Goal: Transaction & Acquisition: Obtain resource

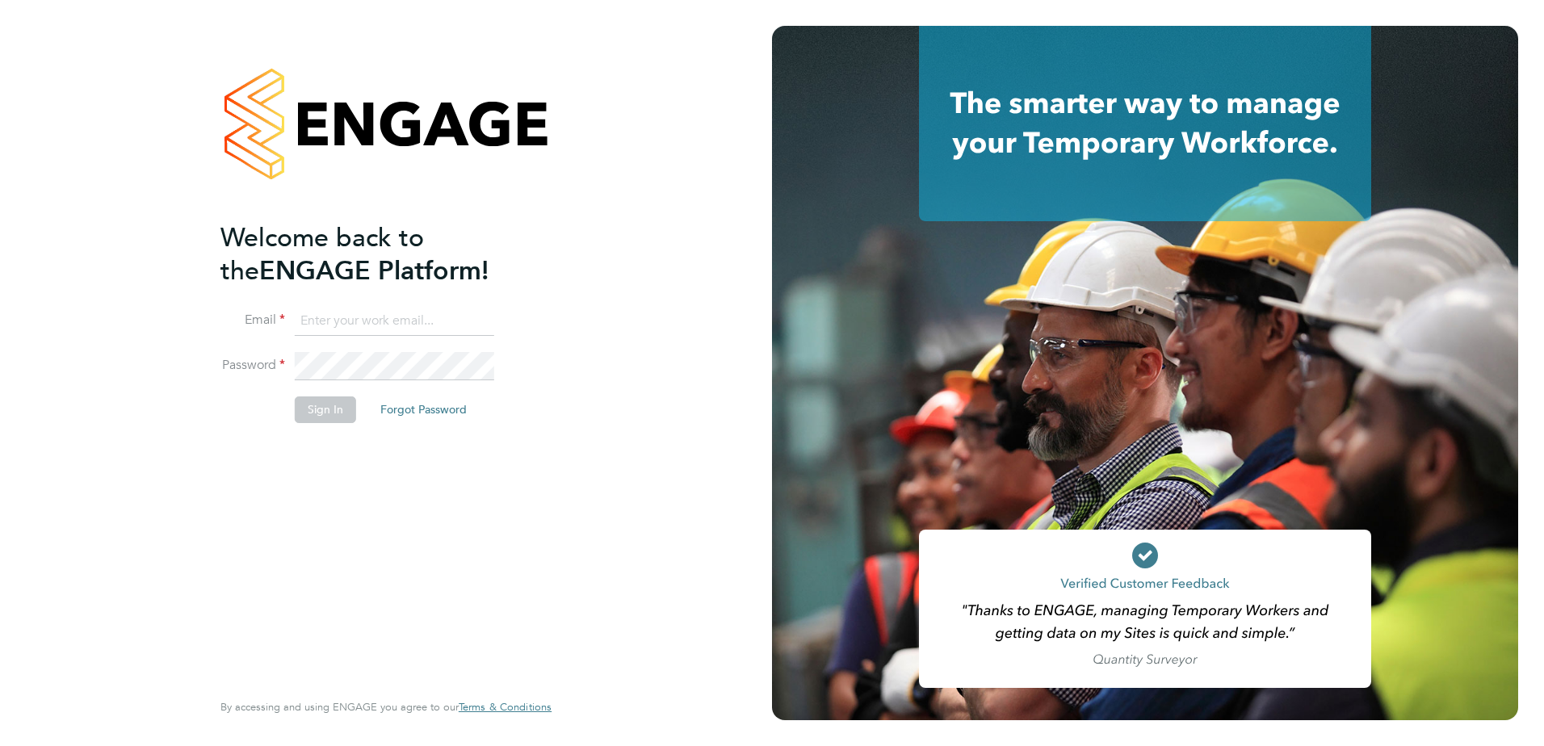
type input "surinder@prochoicecatering.com"
click at [341, 416] on button "Sign In" at bounding box center [325, 410] width 61 height 26
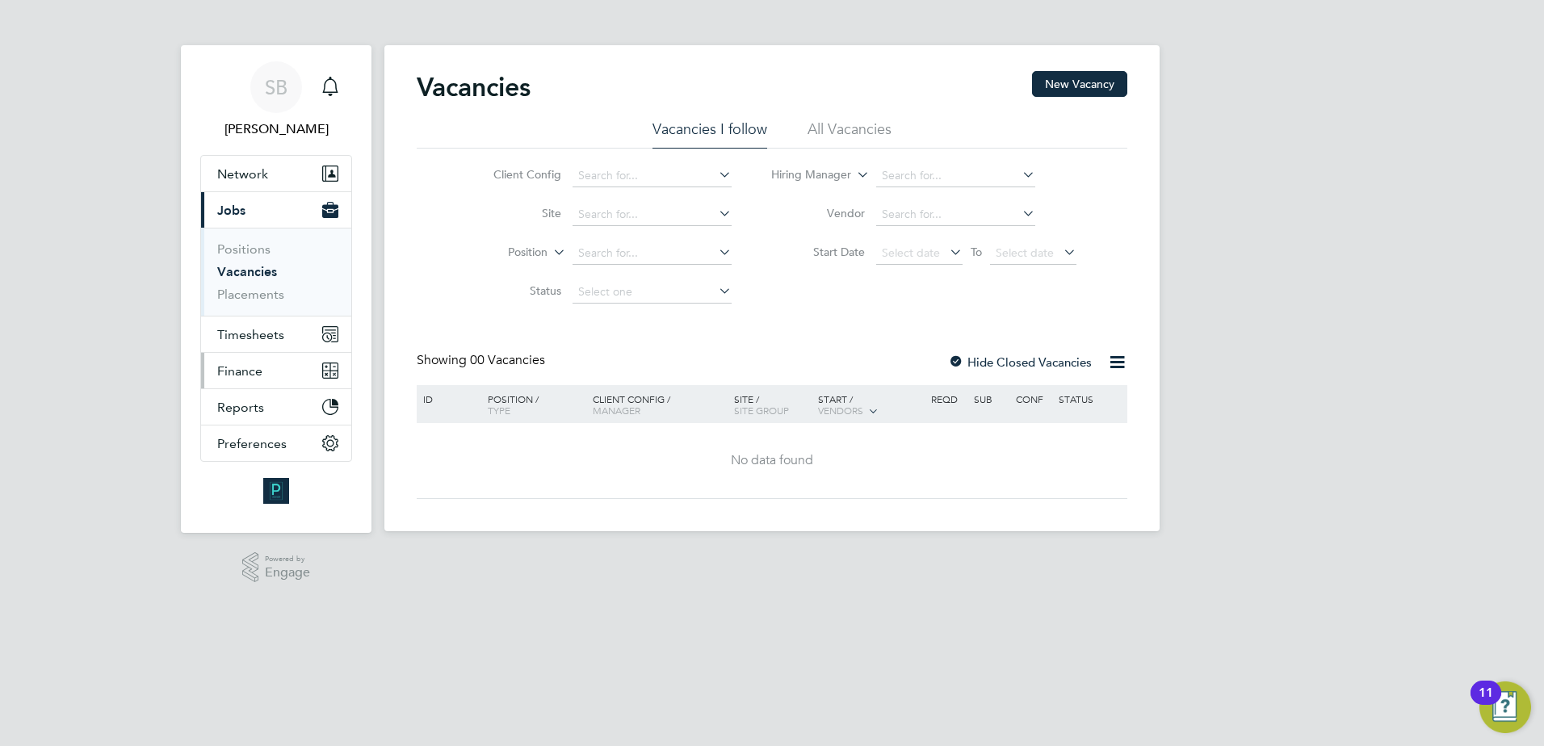
click at [250, 372] on span "Finance" at bounding box center [239, 370] width 45 height 15
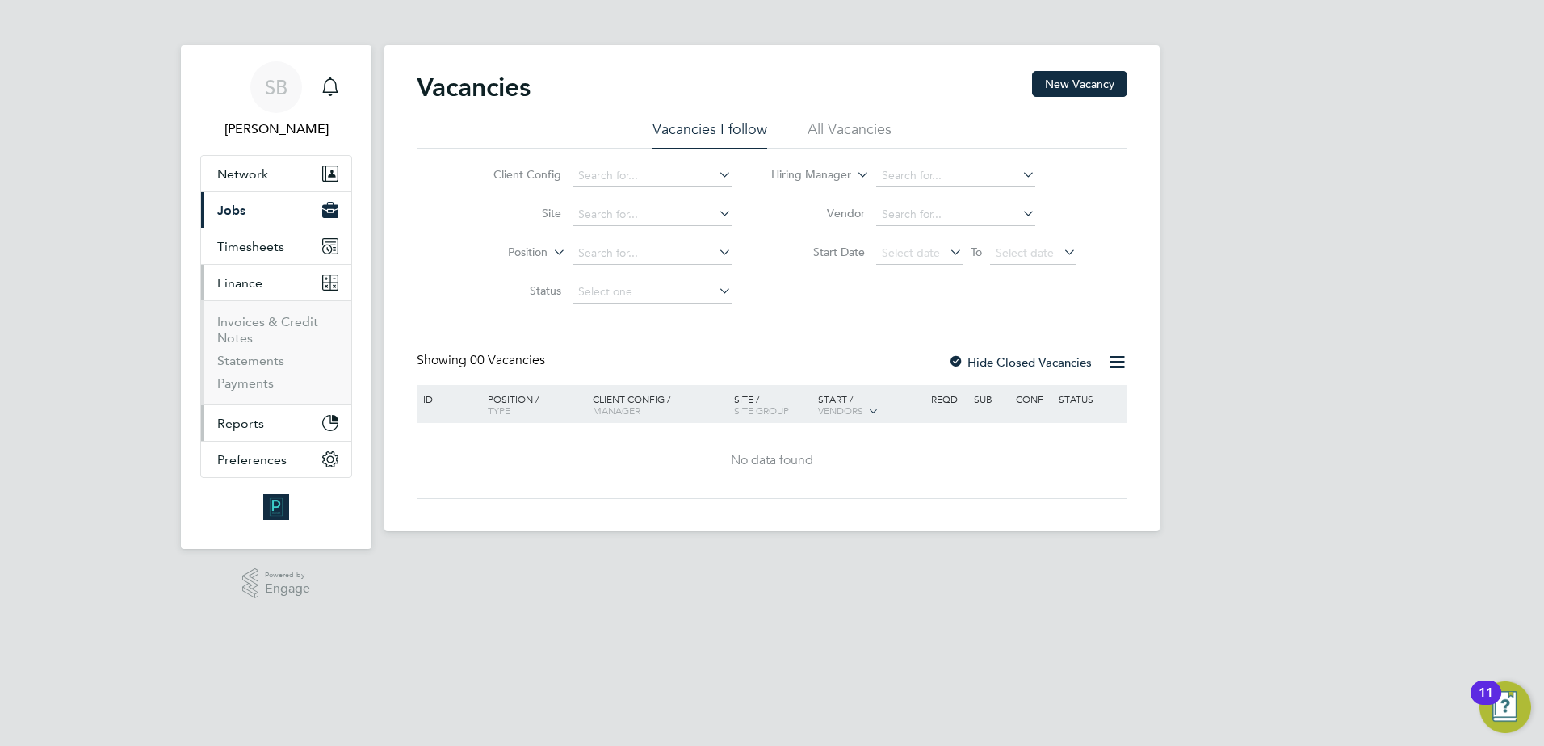
click at [236, 416] on span "Reports" at bounding box center [240, 423] width 47 height 15
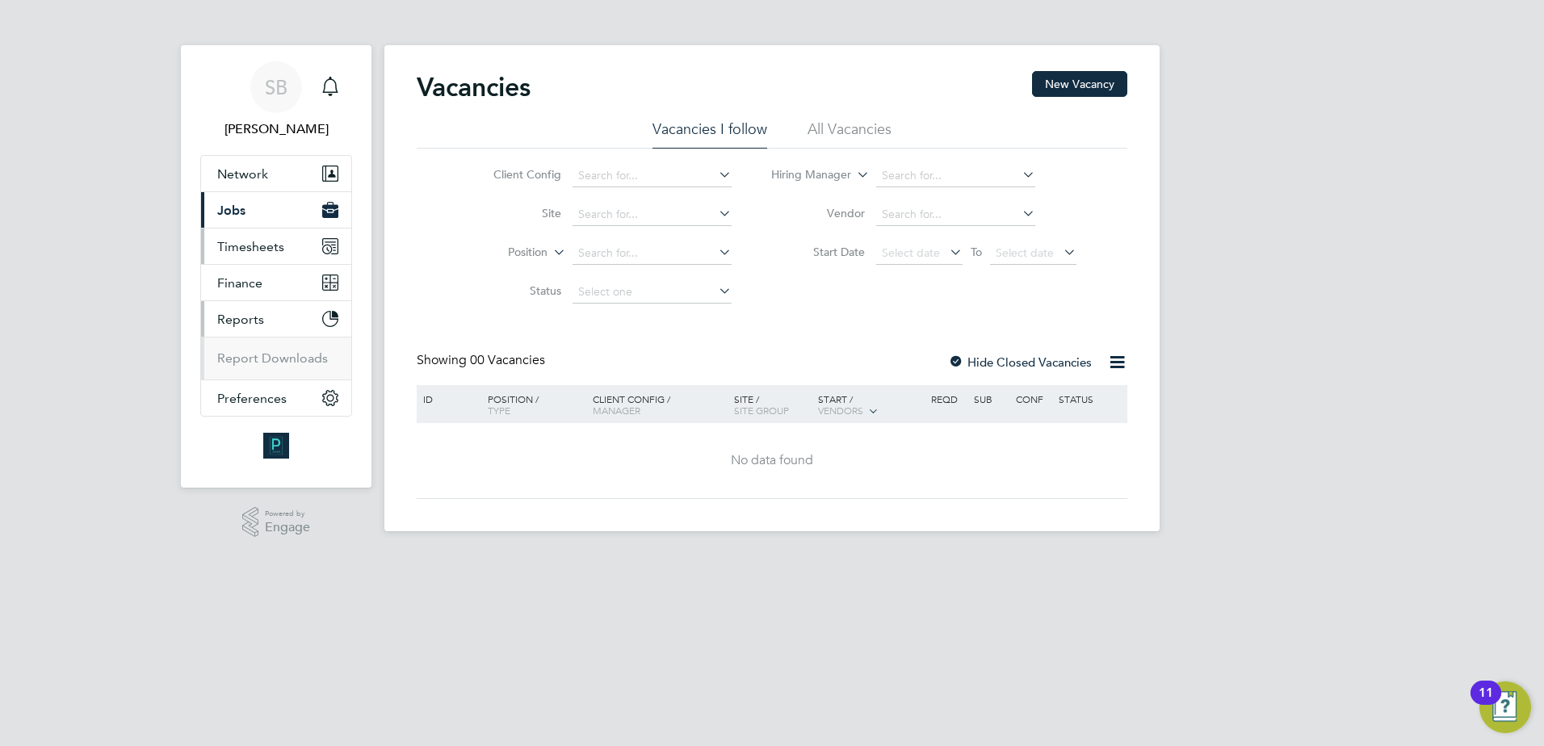
click at [245, 244] on span "Timesheets" at bounding box center [250, 246] width 67 height 15
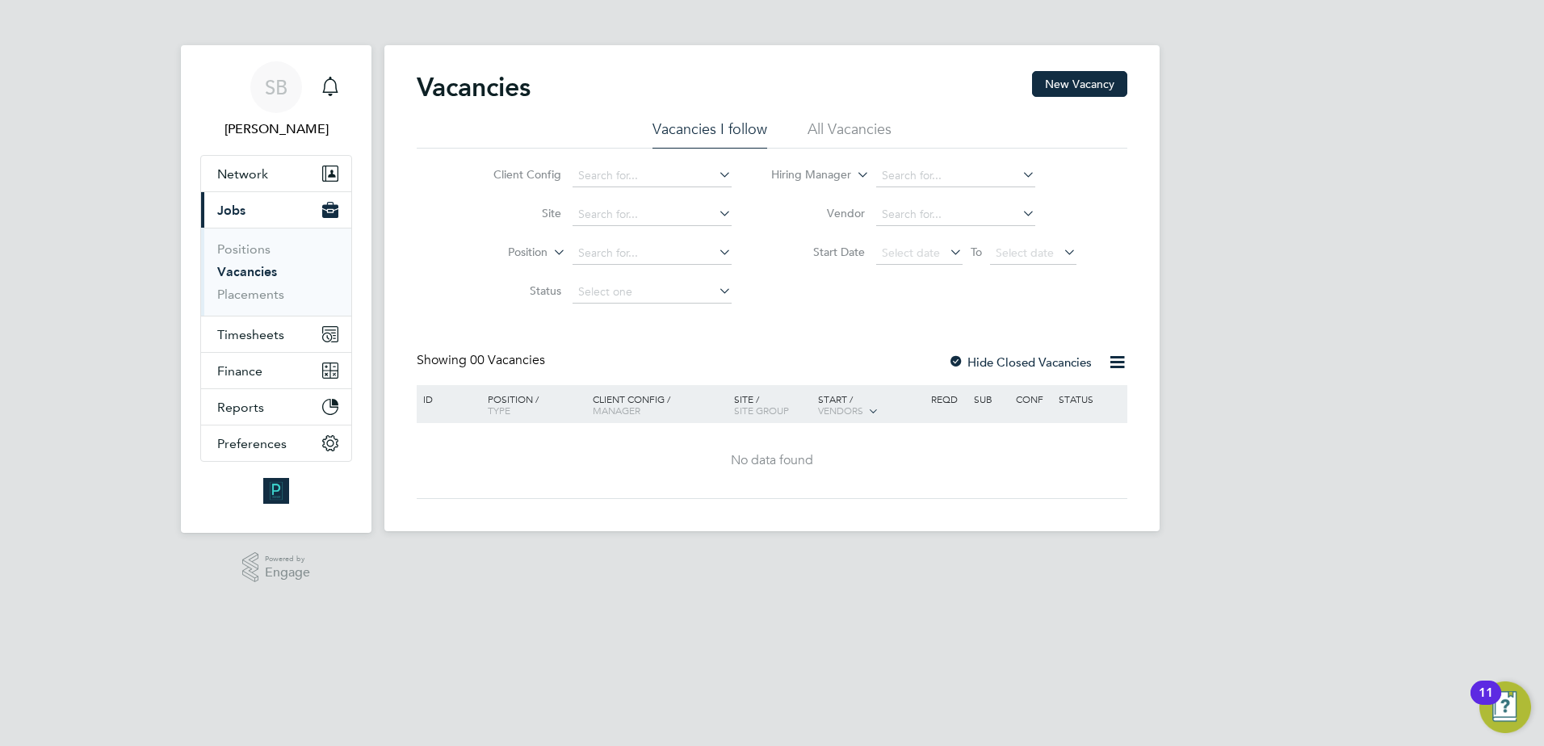
click at [1120, 357] on icon at bounding box center [1117, 362] width 20 height 20
click at [1116, 360] on icon at bounding box center [1117, 362] width 20 height 20
click at [1115, 360] on icon at bounding box center [1117, 362] width 20 height 20
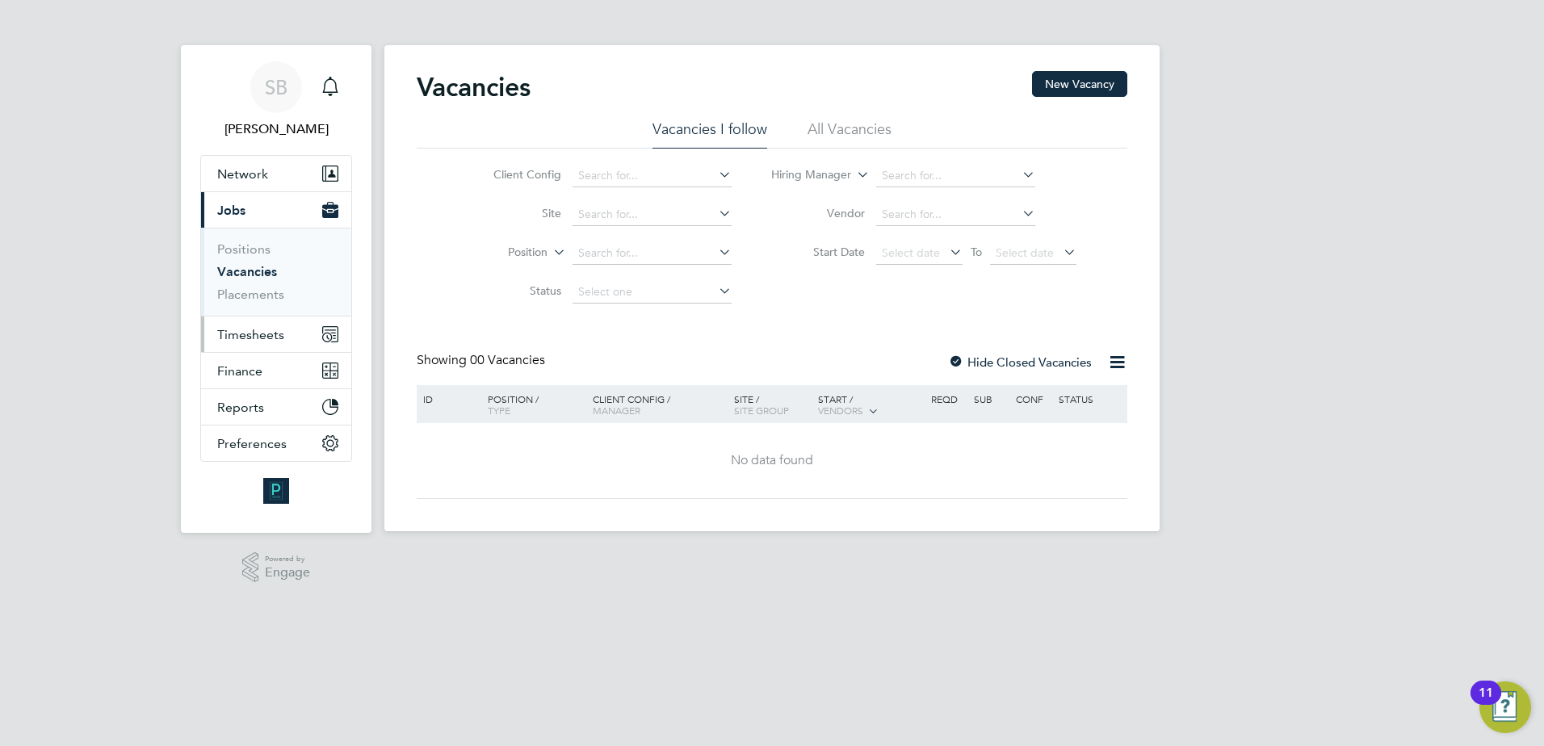
click at [254, 331] on span "Timesheets" at bounding box center [250, 334] width 67 height 15
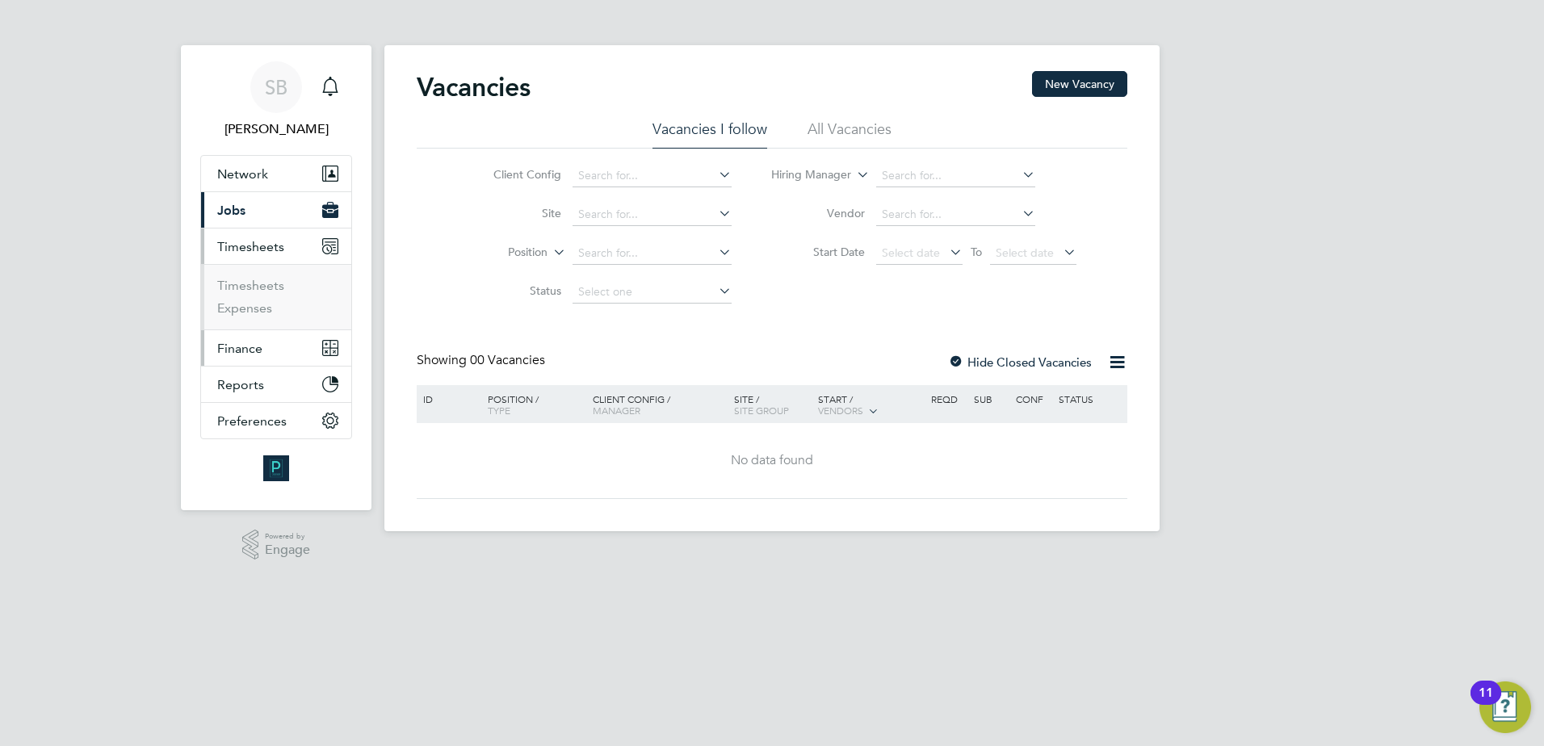
click at [246, 346] on span "Finance" at bounding box center [239, 348] width 45 height 15
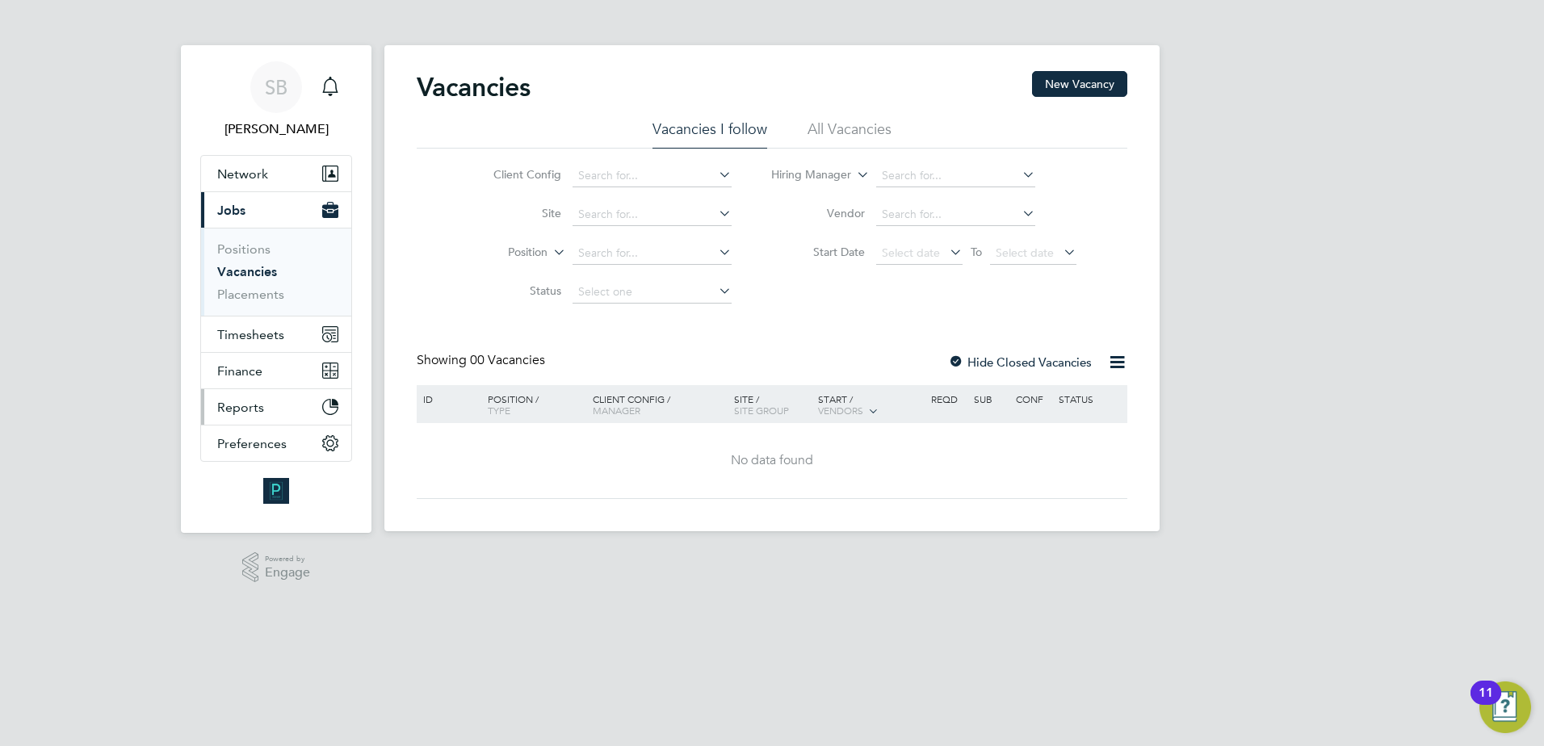
click at [240, 409] on span "Reports" at bounding box center [240, 407] width 47 height 15
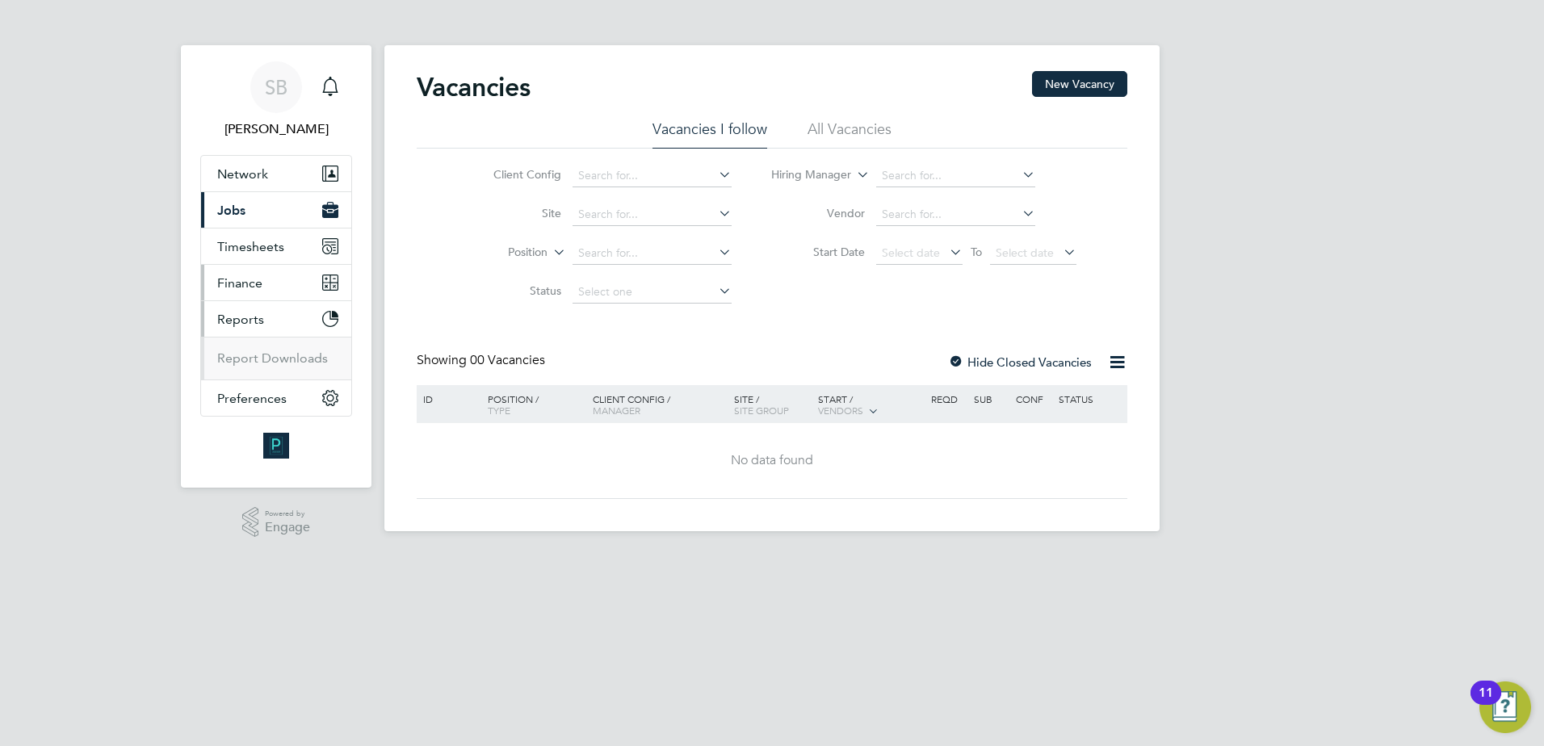
click at [232, 282] on span "Finance" at bounding box center [239, 282] width 45 height 15
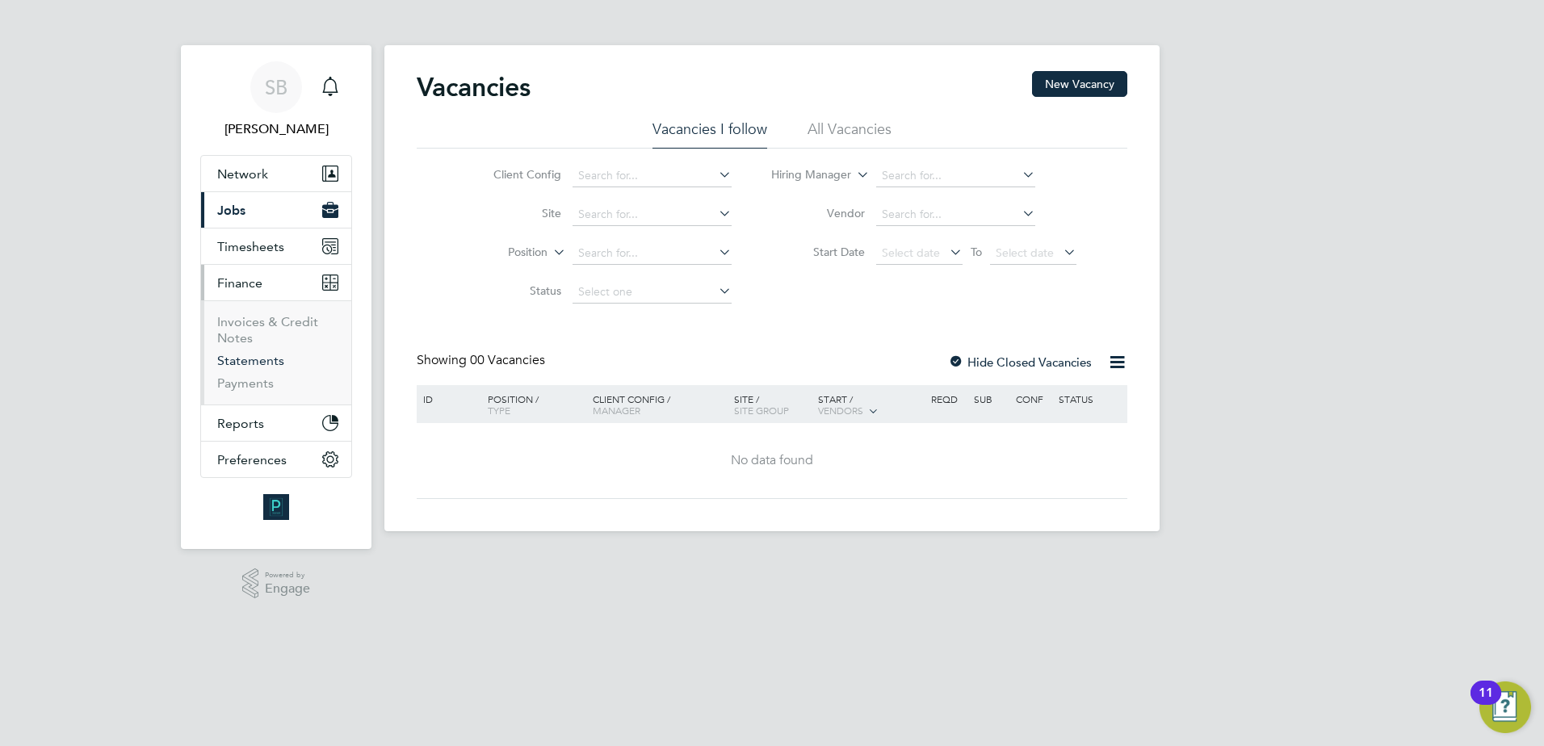
click at [227, 357] on link "Statements" at bounding box center [250, 360] width 67 height 15
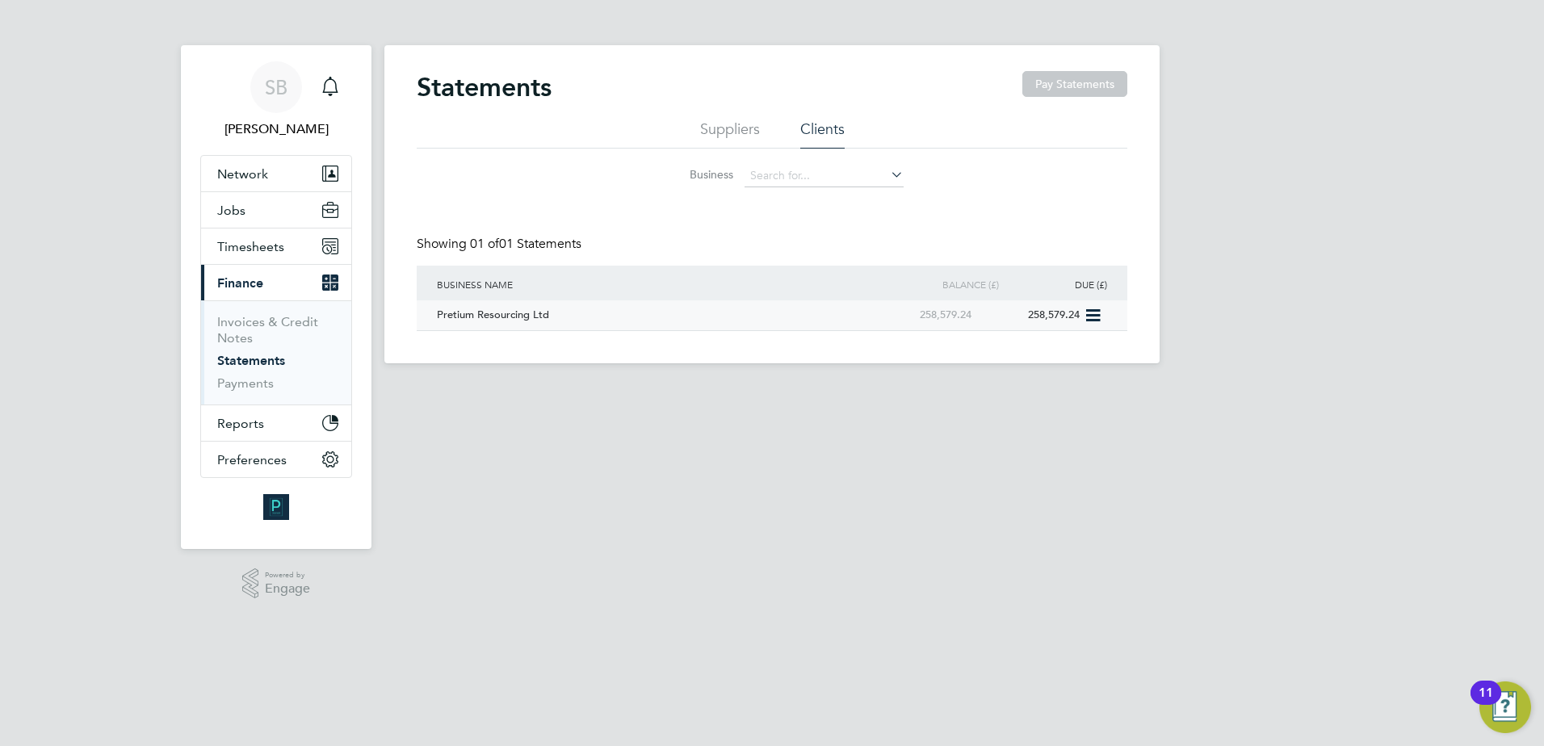
click at [1100, 317] on icon at bounding box center [1092, 315] width 16 height 19
click at [1090, 318] on icon at bounding box center [1092, 315] width 16 height 19
click at [1086, 316] on icon at bounding box center [1092, 315] width 16 height 19
click at [1024, 351] on li "Download statement" at bounding box center [1035, 353] width 128 height 23
